Goal: Task Accomplishment & Management: Manage account settings

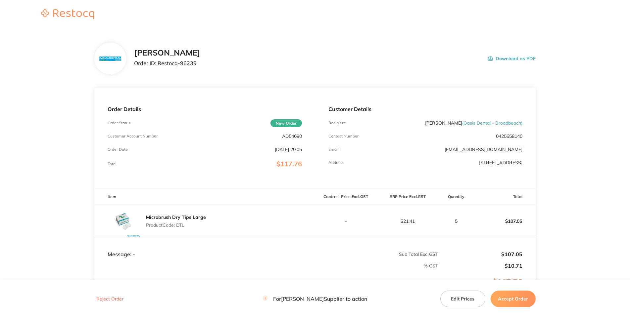
click at [289, 139] on p "AD54690" at bounding box center [292, 136] width 20 height 5
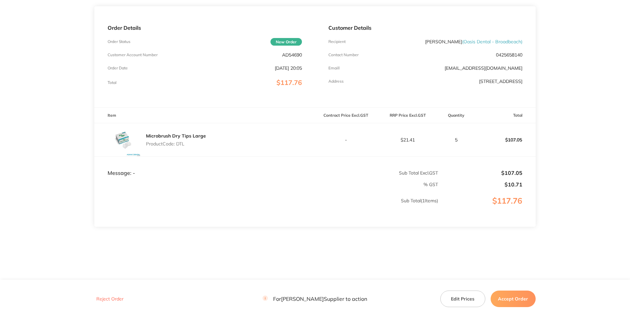
drag, startPoint x: 177, startPoint y: 119, endPoint x: 182, endPoint y: 119, distance: 5.6
click at [177, 141] on p "Product Code: DTL" at bounding box center [176, 143] width 60 height 5
click at [183, 141] on p "Product Code: DTL" at bounding box center [176, 143] width 60 height 5
click at [128, 66] on p "Order Date" at bounding box center [118, 68] width 20 height 5
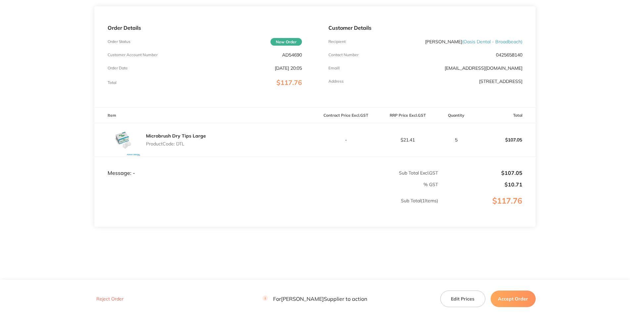
scroll to position [58, 0]
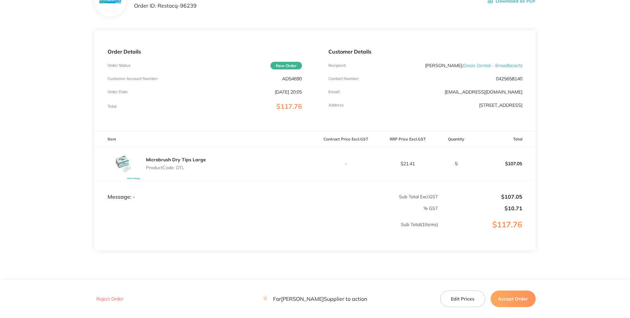
click at [290, 81] on p "AD54690" at bounding box center [292, 78] width 20 height 5
click at [182, 170] on p "Product Code: DTL" at bounding box center [176, 167] width 60 height 5
click at [181, 170] on p "Product Code: DTL" at bounding box center [176, 167] width 60 height 5
click at [177, 11] on div "[PERSON_NAME] Order ID: Restocq- 96239 Download as PDF" at bounding box center [334, 1] width 401 height 21
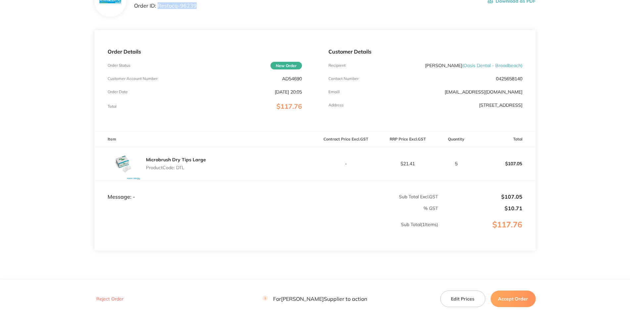
drag, startPoint x: 161, startPoint y: 31, endPoint x: 130, endPoint y: 33, distance: 30.1
click at [134, 9] on p "Order ID: Restocq- 96239" at bounding box center [167, 6] width 66 height 6
click at [488, 131] on div "Customer Details Recipient [PERSON_NAME] ( Oasis Dental - Broadbeach ) Contact …" at bounding box center [425, 80] width 220 height 101
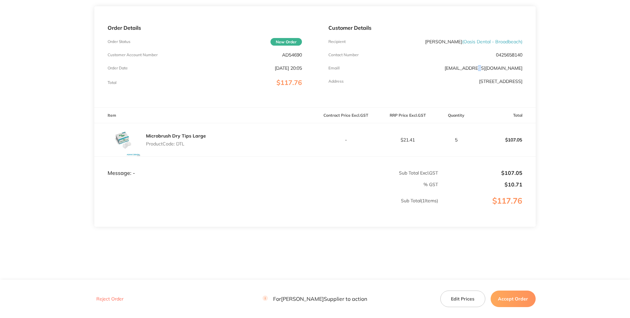
click at [500, 298] on button "Accept Order" at bounding box center [512, 299] width 45 height 17
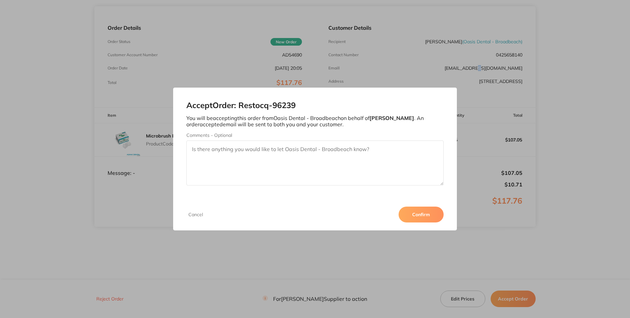
click at [443, 223] on button "Confirm" at bounding box center [420, 215] width 45 height 16
